Goal: Transaction & Acquisition: Subscribe to service/newsletter

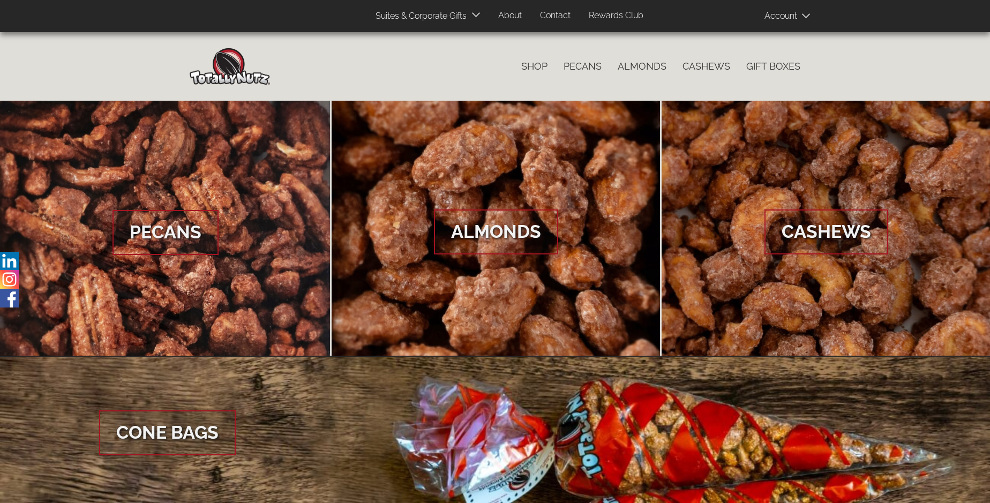
scroll to position [1601, 0]
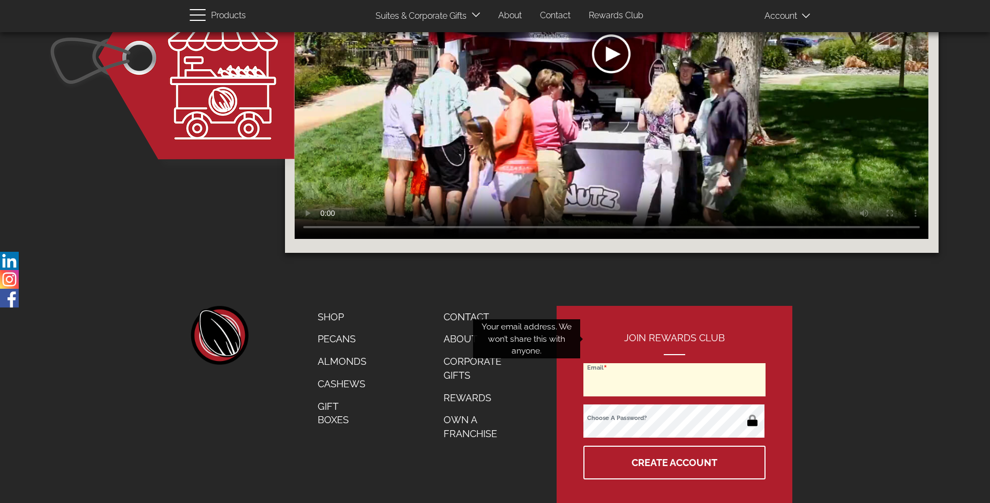
click at [675, 363] on input "Email" at bounding box center [674, 379] width 182 height 33
type input "[PERSON_NAME][EMAIL_ADDRESS][DOMAIN_NAME]"
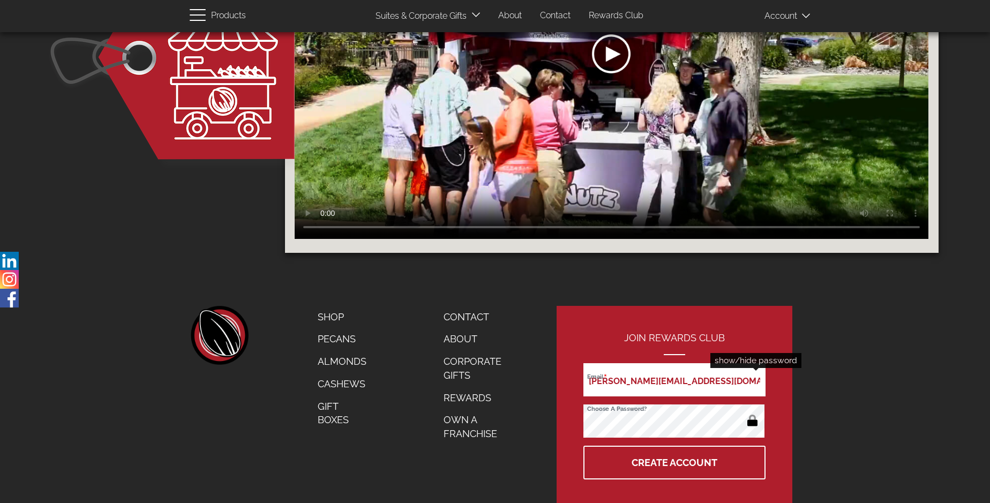
click at [752, 413] on button "button" at bounding box center [752, 421] width 21 height 17
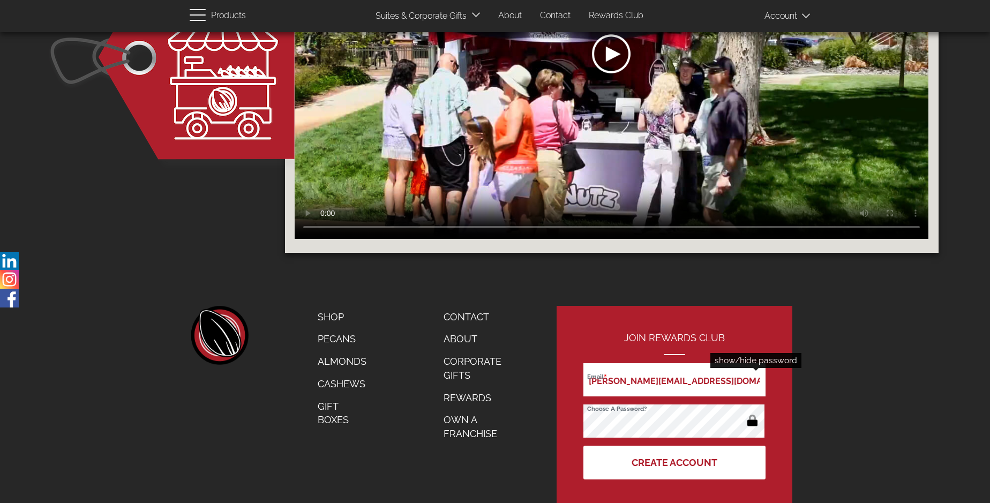
click at [675, 446] on button "Create Account" at bounding box center [674, 463] width 182 height 34
